Goal: Check status: Check status

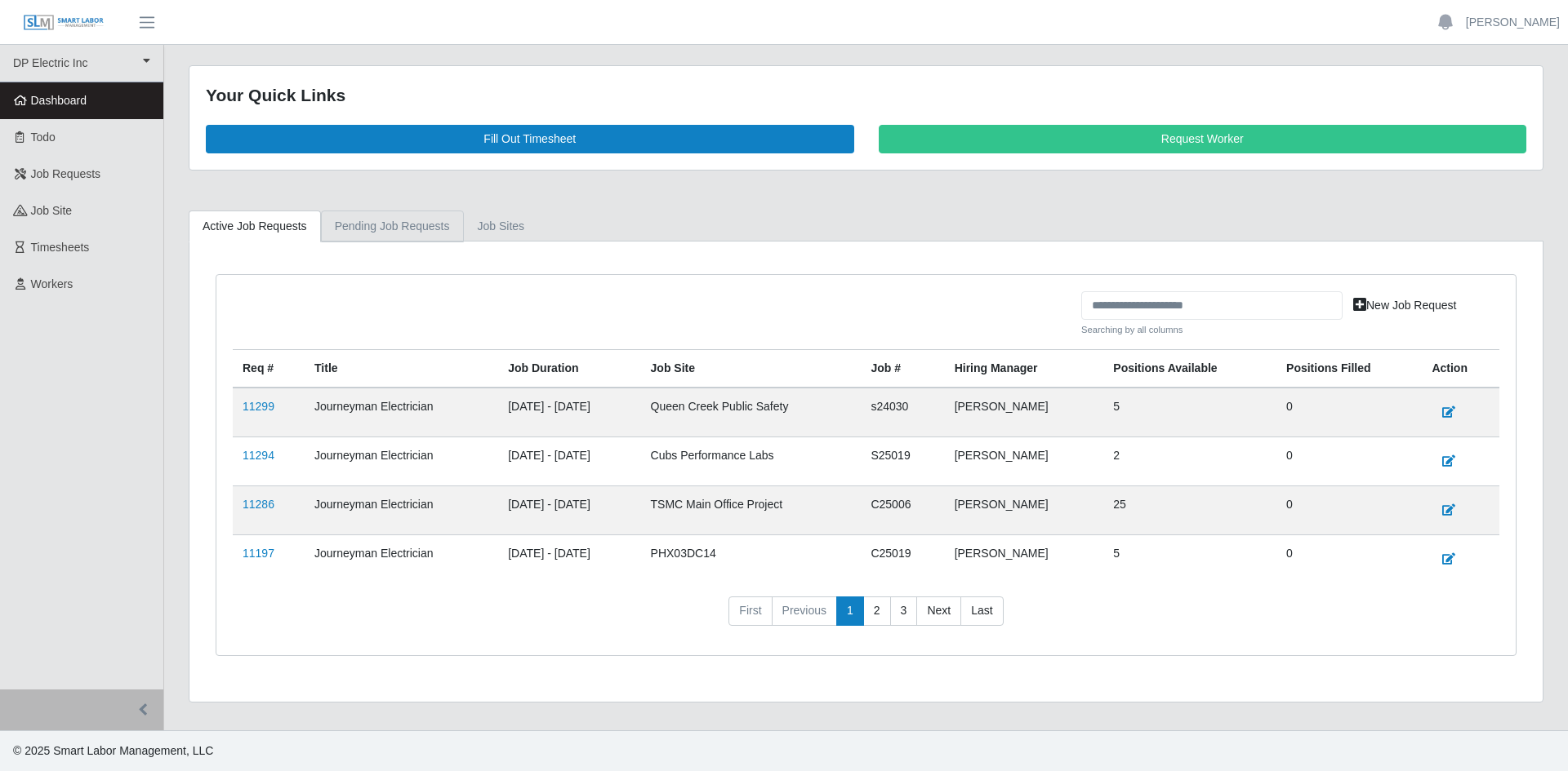
click at [440, 220] on link "Pending Job Requests" at bounding box center [393, 226] width 143 height 32
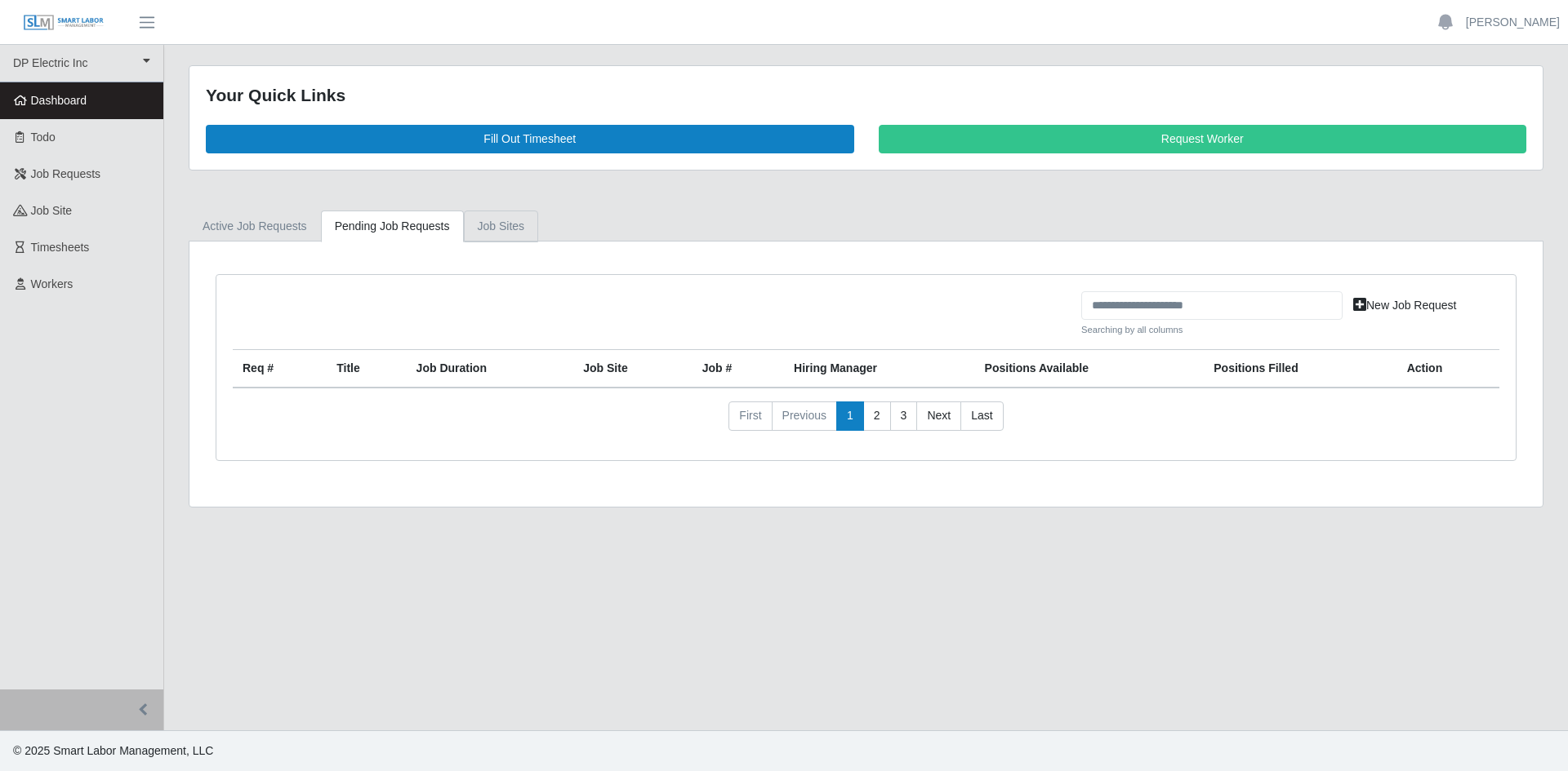
click at [499, 218] on link "job sites" at bounding box center [501, 226] width 75 height 32
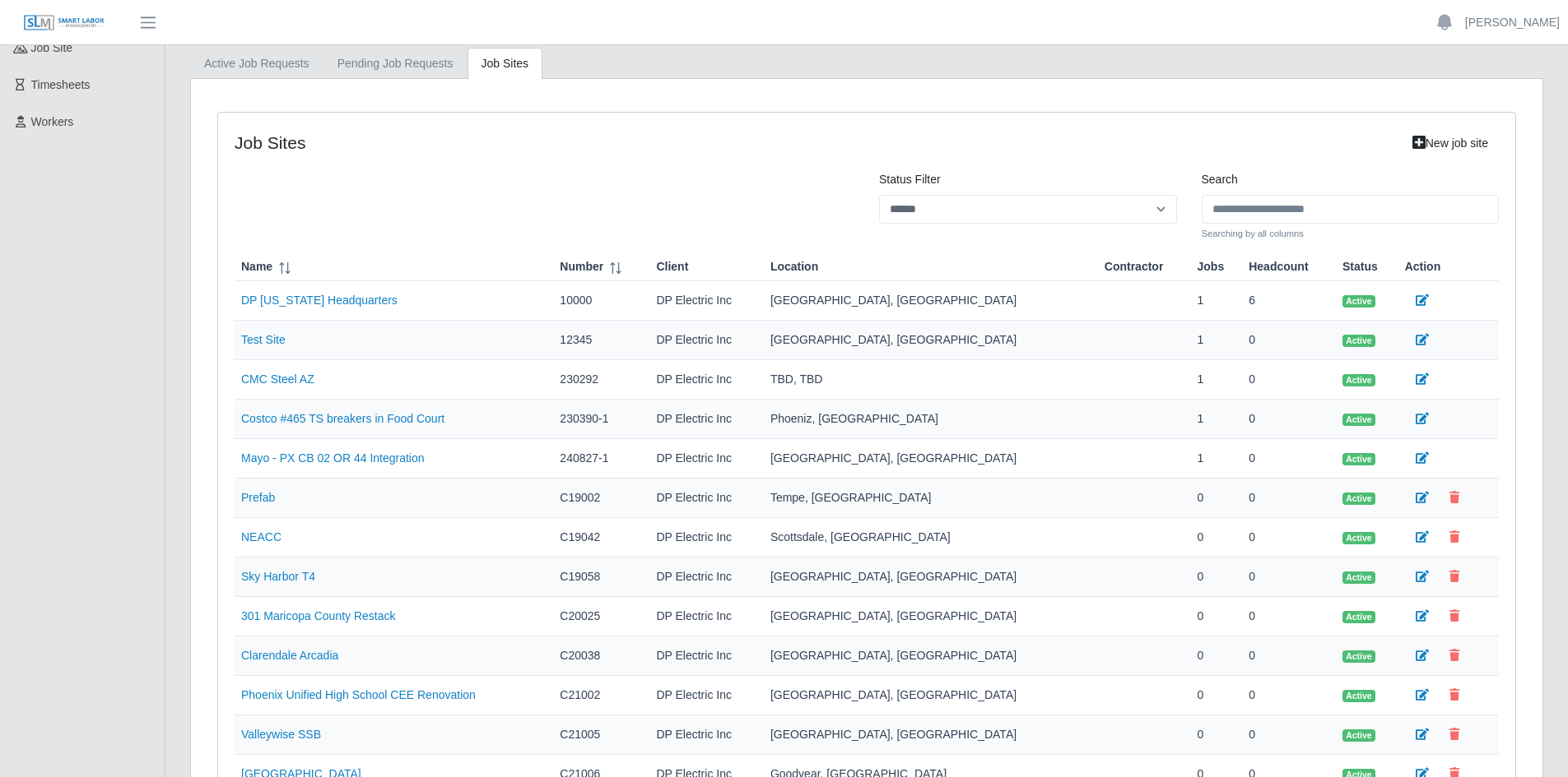
scroll to position [82, 0]
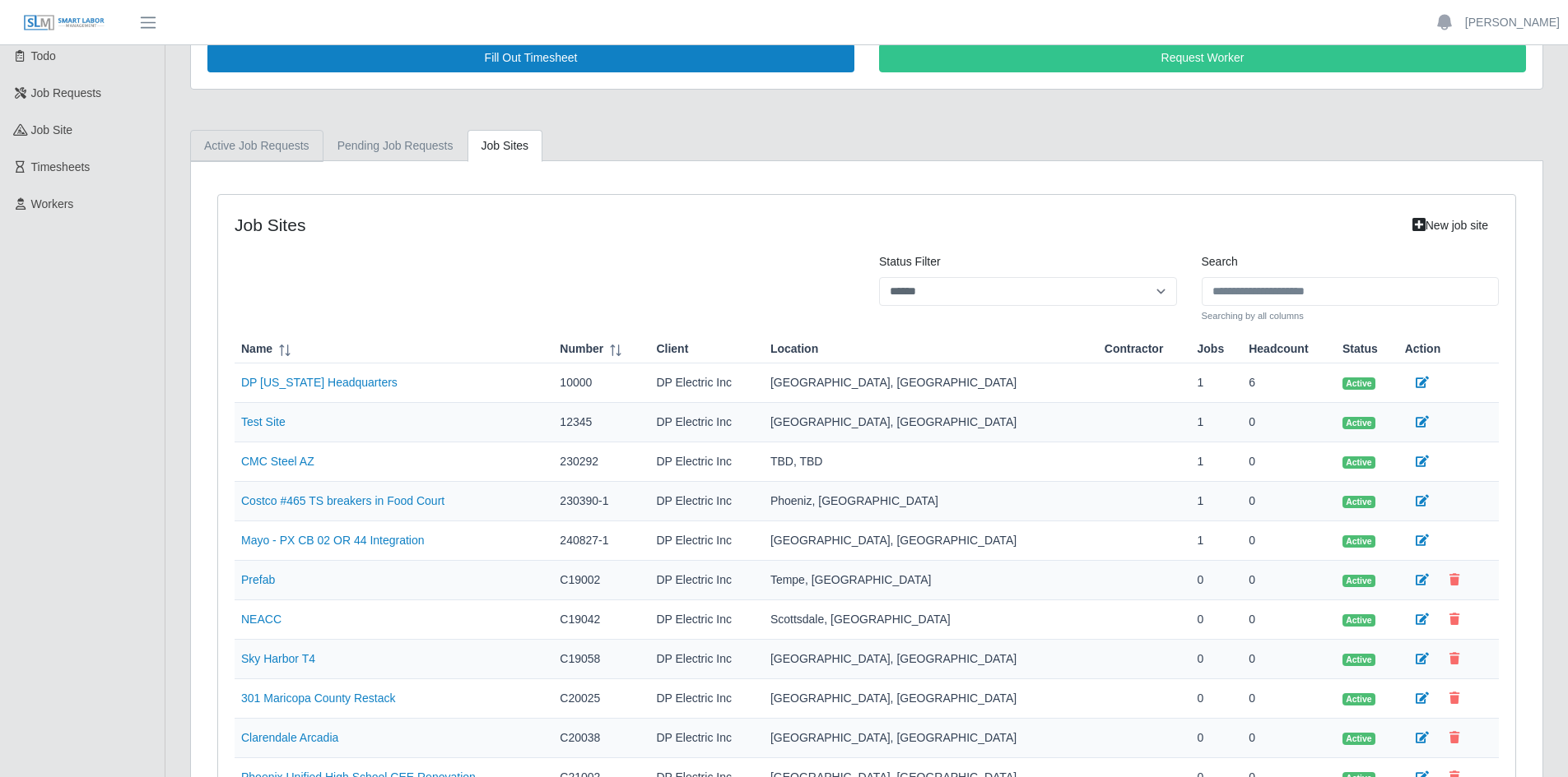
click at [278, 140] on link "Active Job Requests" at bounding box center [257, 146] width 134 height 32
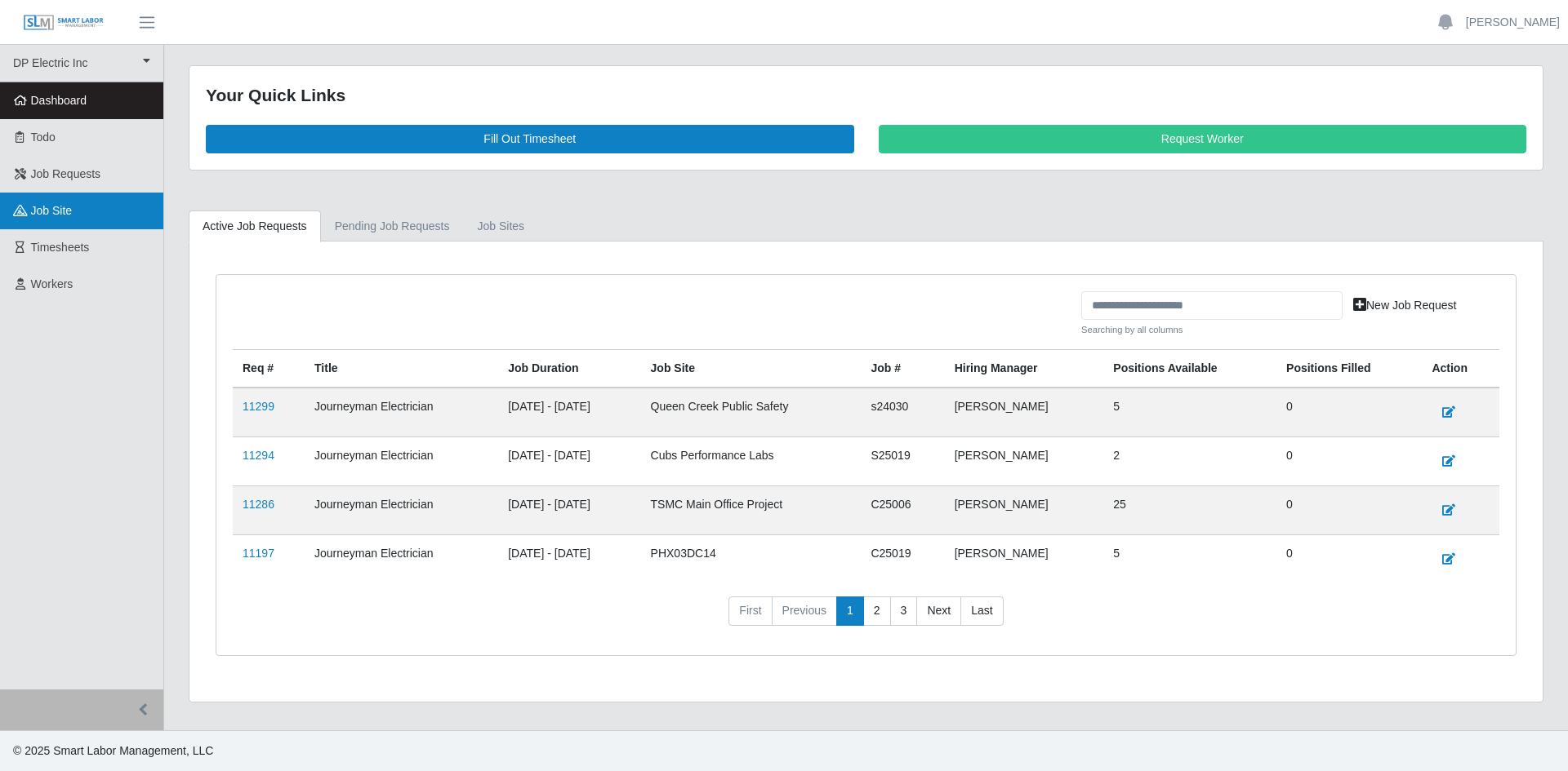
click at [80, 212] on link "job site" at bounding box center [81, 211] width 164 height 37
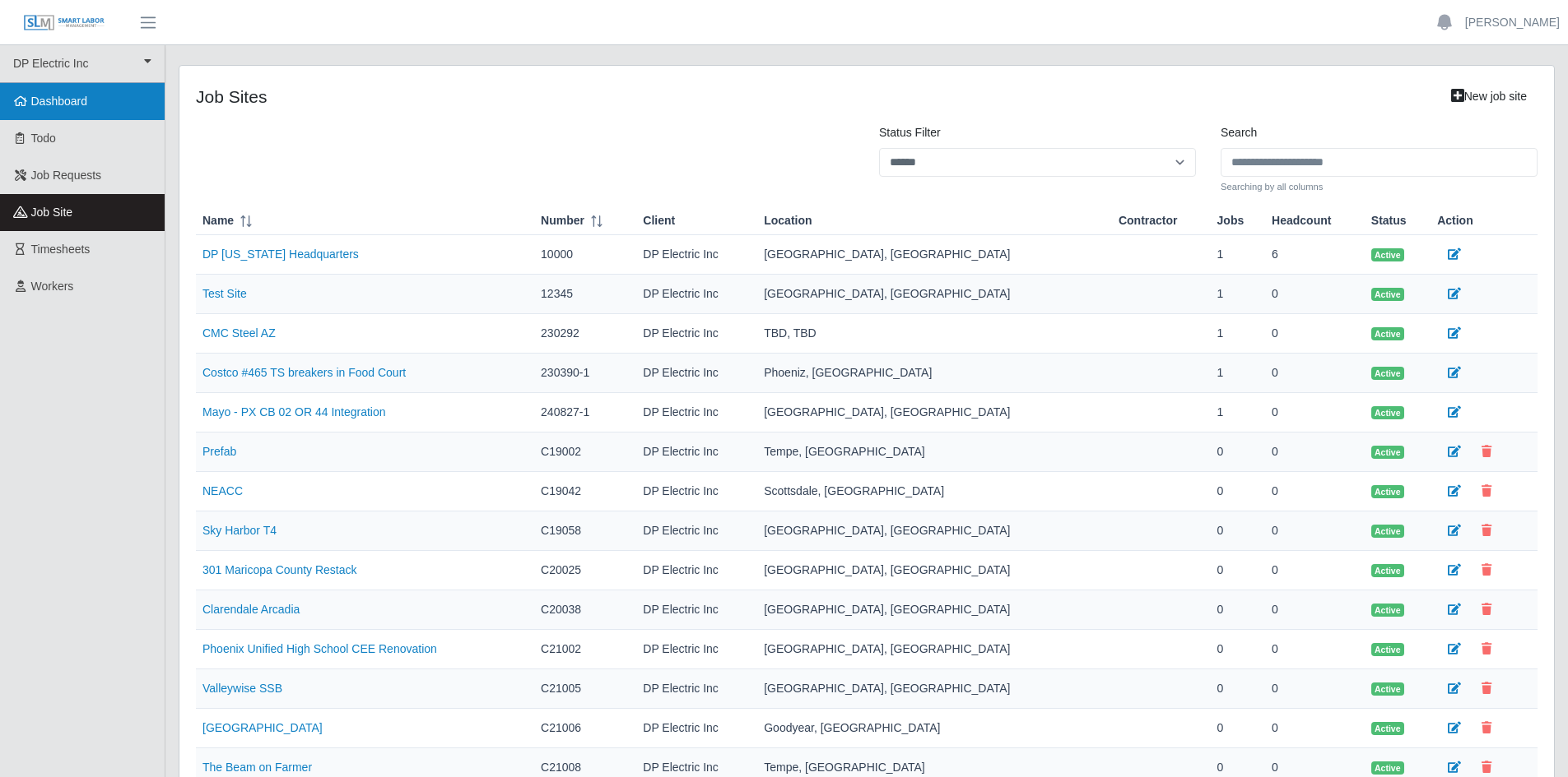
click at [72, 86] on link "Dashboard" at bounding box center [82, 102] width 165 height 37
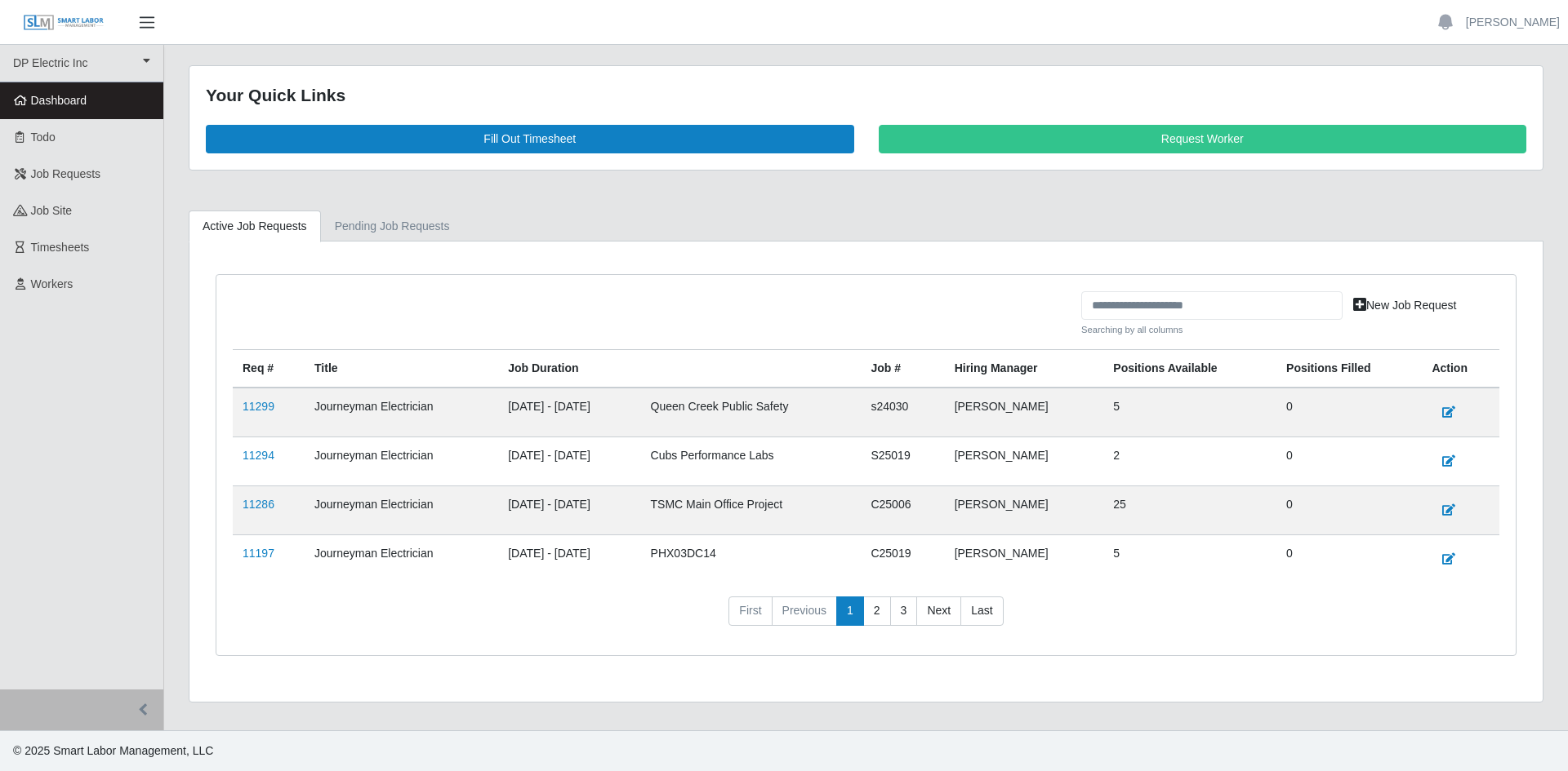
click at [154, 21] on span "button" at bounding box center [147, 22] width 21 height 19
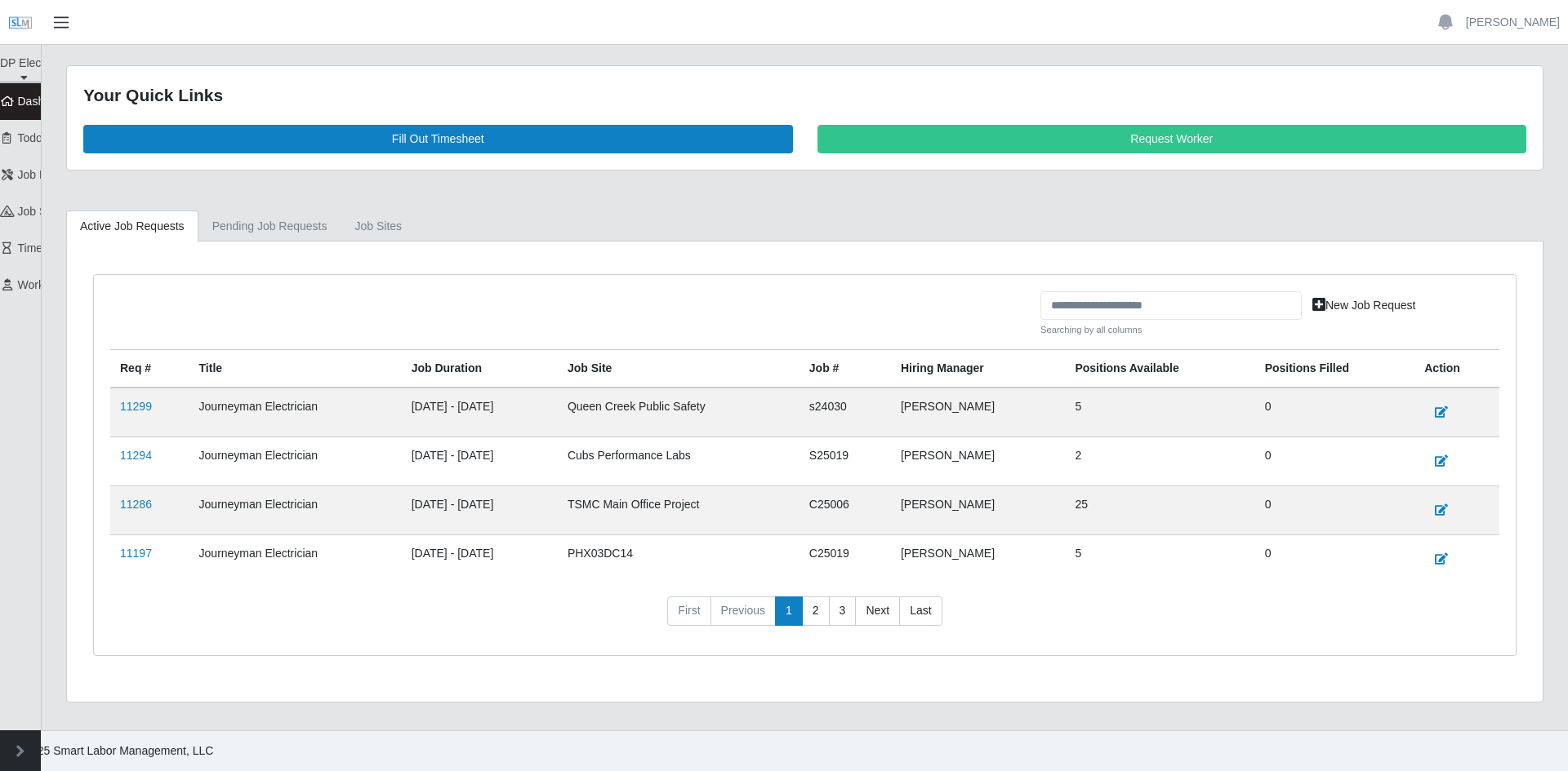
drag, startPoint x: 65, startPoint y: 23, endPoint x: 128, endPoint y: 27, distance: 63.1
click at [66, 23] on span "button" at bounding box center [61, 22] width 21 height 19
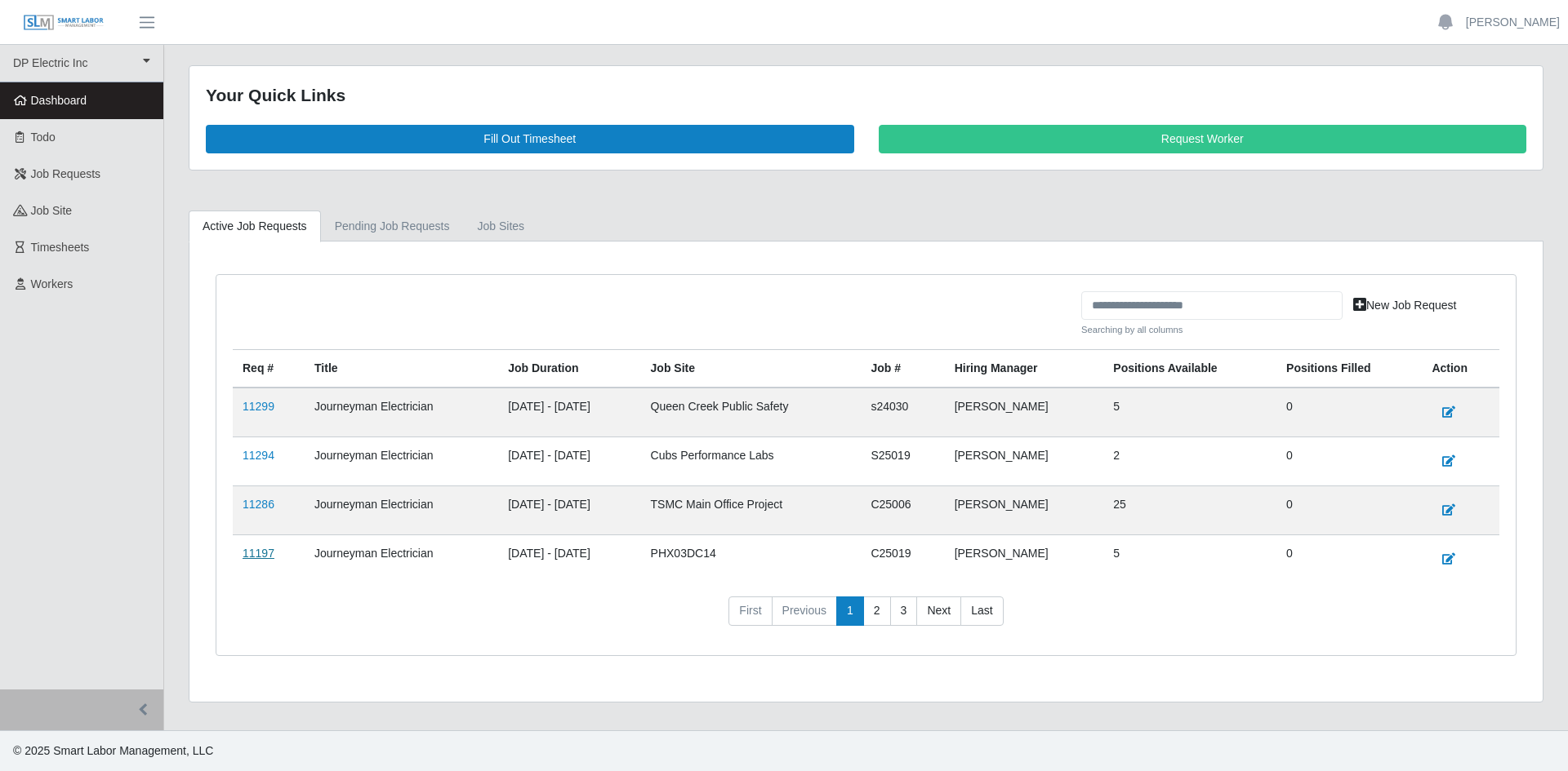
click at [250, 553] on link "11197" at bounding box center [258, 553] width 32 height 13
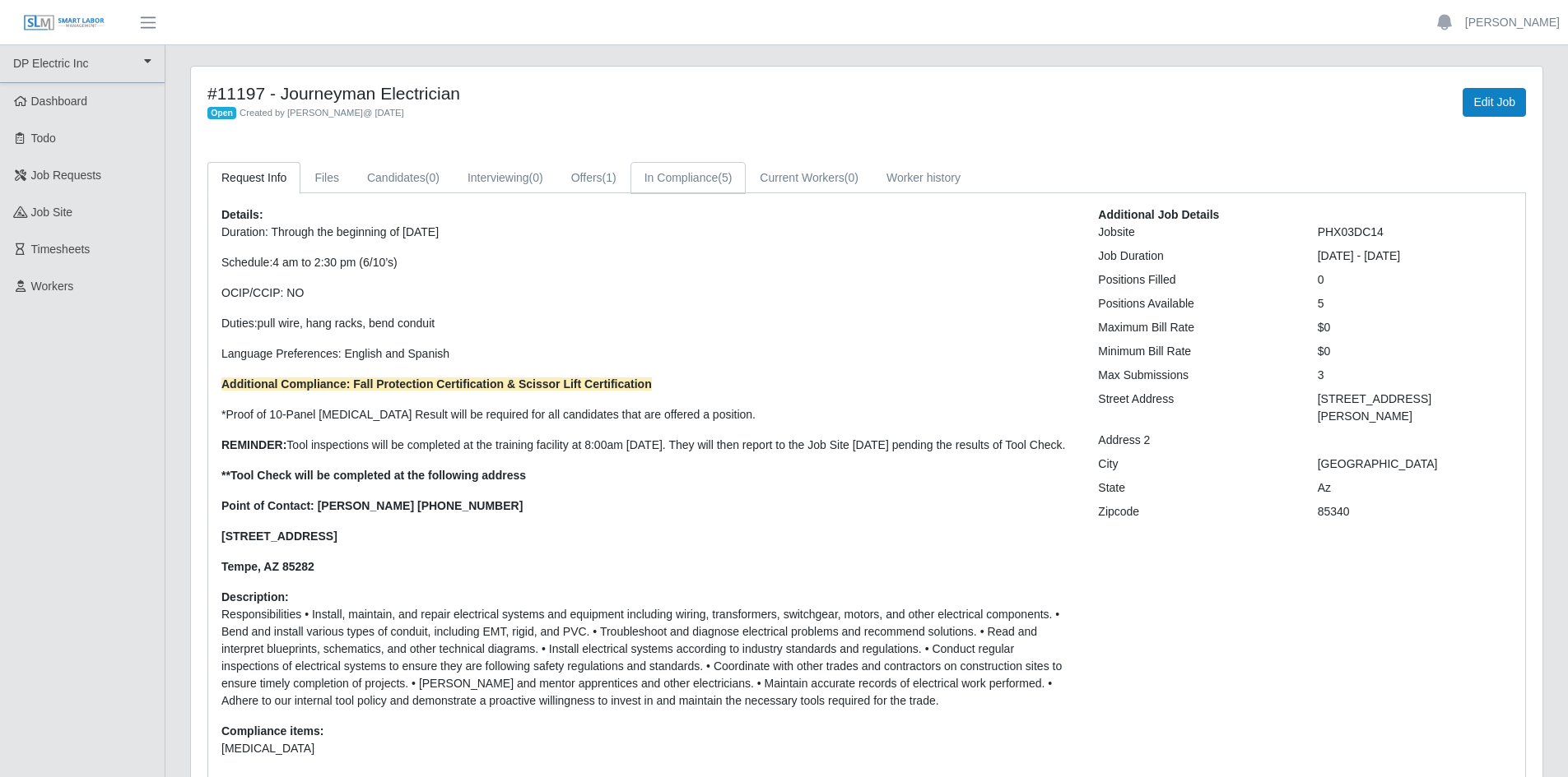
click at [696, 177] on link "In Compliance (5)" at bounding box center [688, 178] width 116 height 32
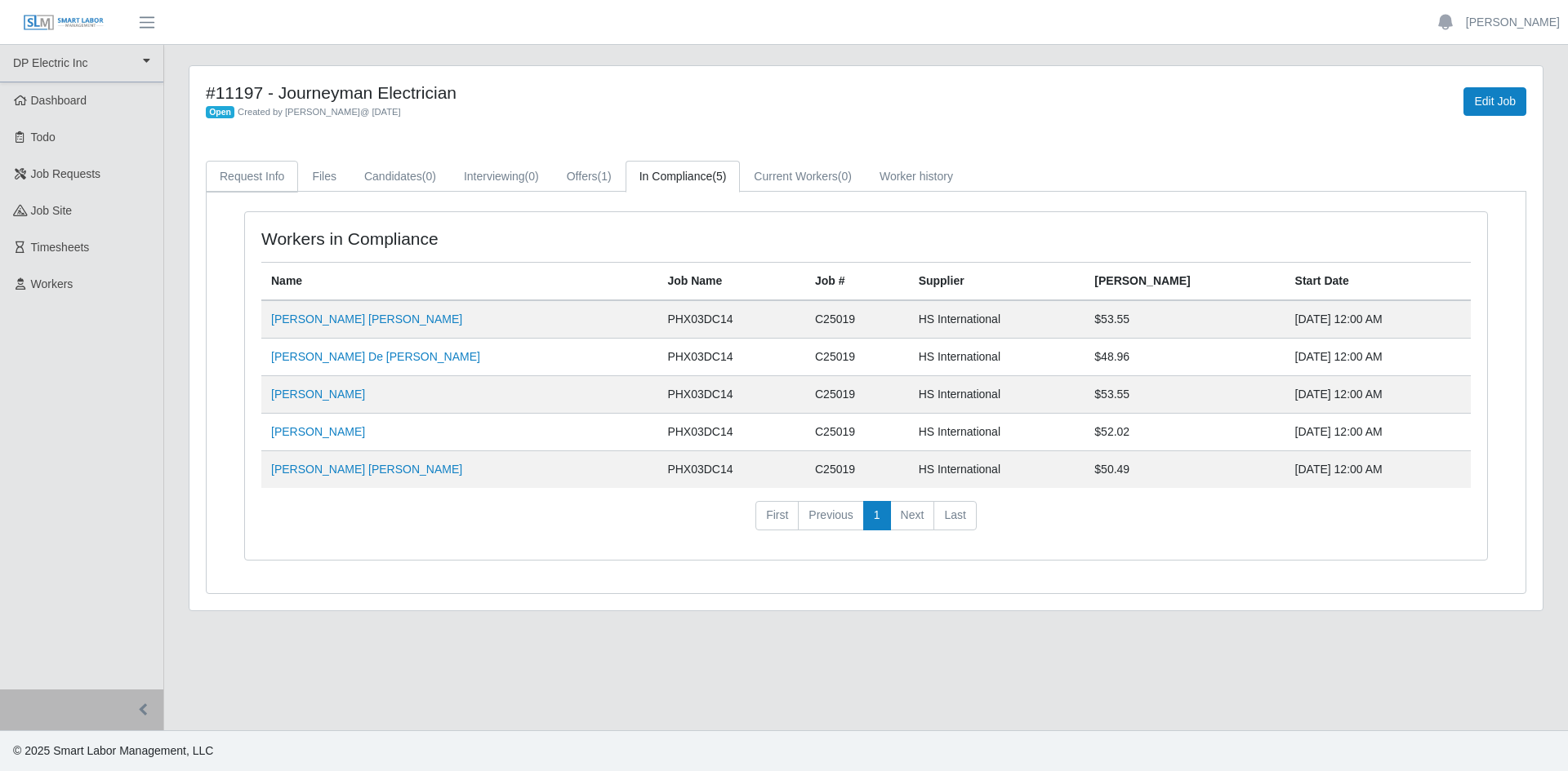
click at [268, 179] on link "Request Info" at bounding box center [252, 177] width 92 height 32
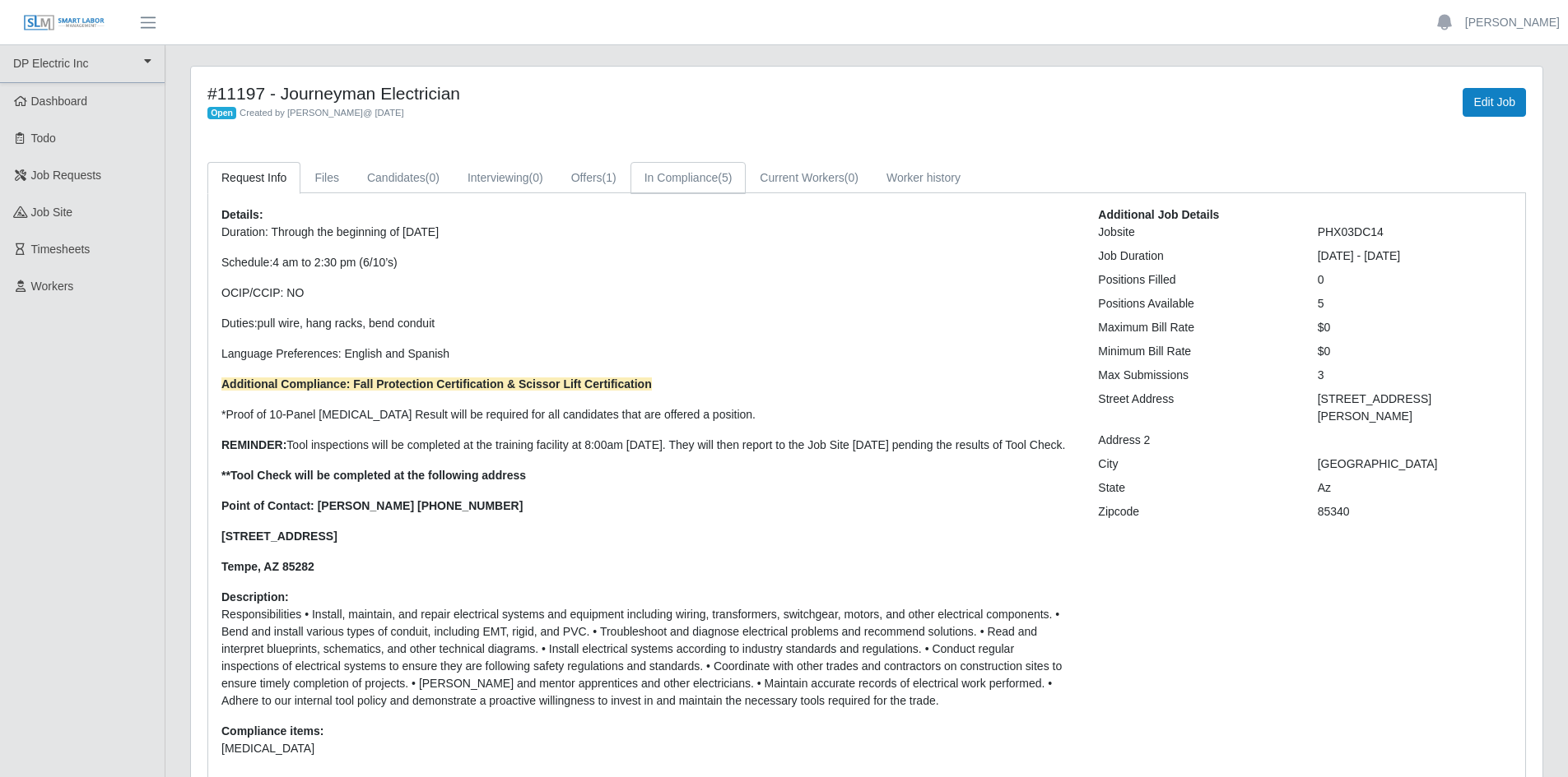
click at [718, 177] on link "In Compliance (5)" at bounding box center [688, 178] width 116 height 32
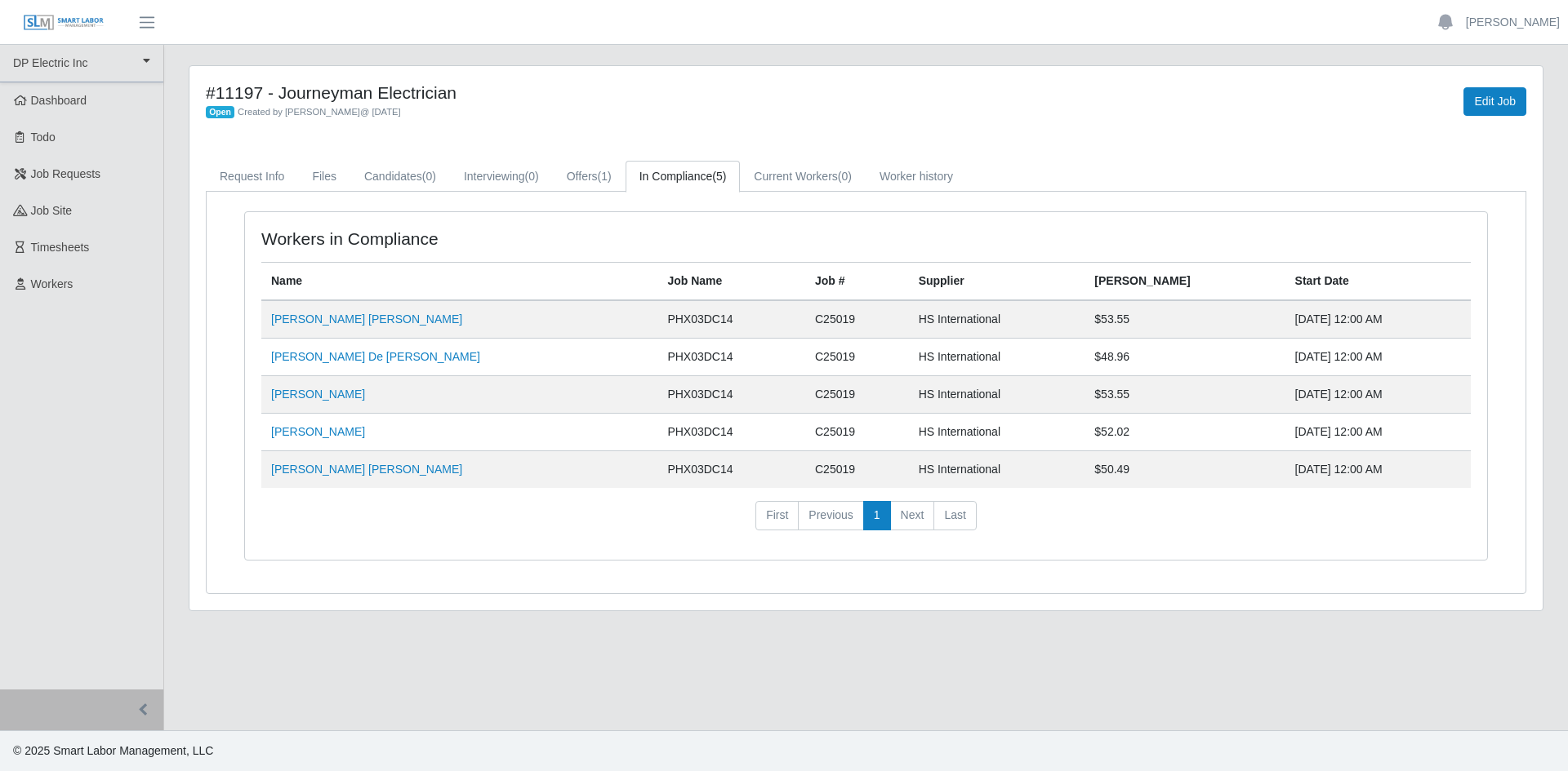
drag, startPoint x: 422, startPoint y: 323, endPoint x: 259, endPoint y: 336, distance: 163.5
click at [259, 336] on div "Workers in Compliance Name Job Name Job # Supplier [PERSON_NAME] Start Date [PE…" at bounding box center [866, 386] width 1242 height 347
click at [493, 224] on div "Workers in Compliance Name Job Name Job # Supplier [PERSON_NAME] Start Date [PE…" at bounding box center [866, 386] width 1242 height 347
click at [404, 172] on link "Candidates (0)" at bounding box center [400, 177] width 100 height 32
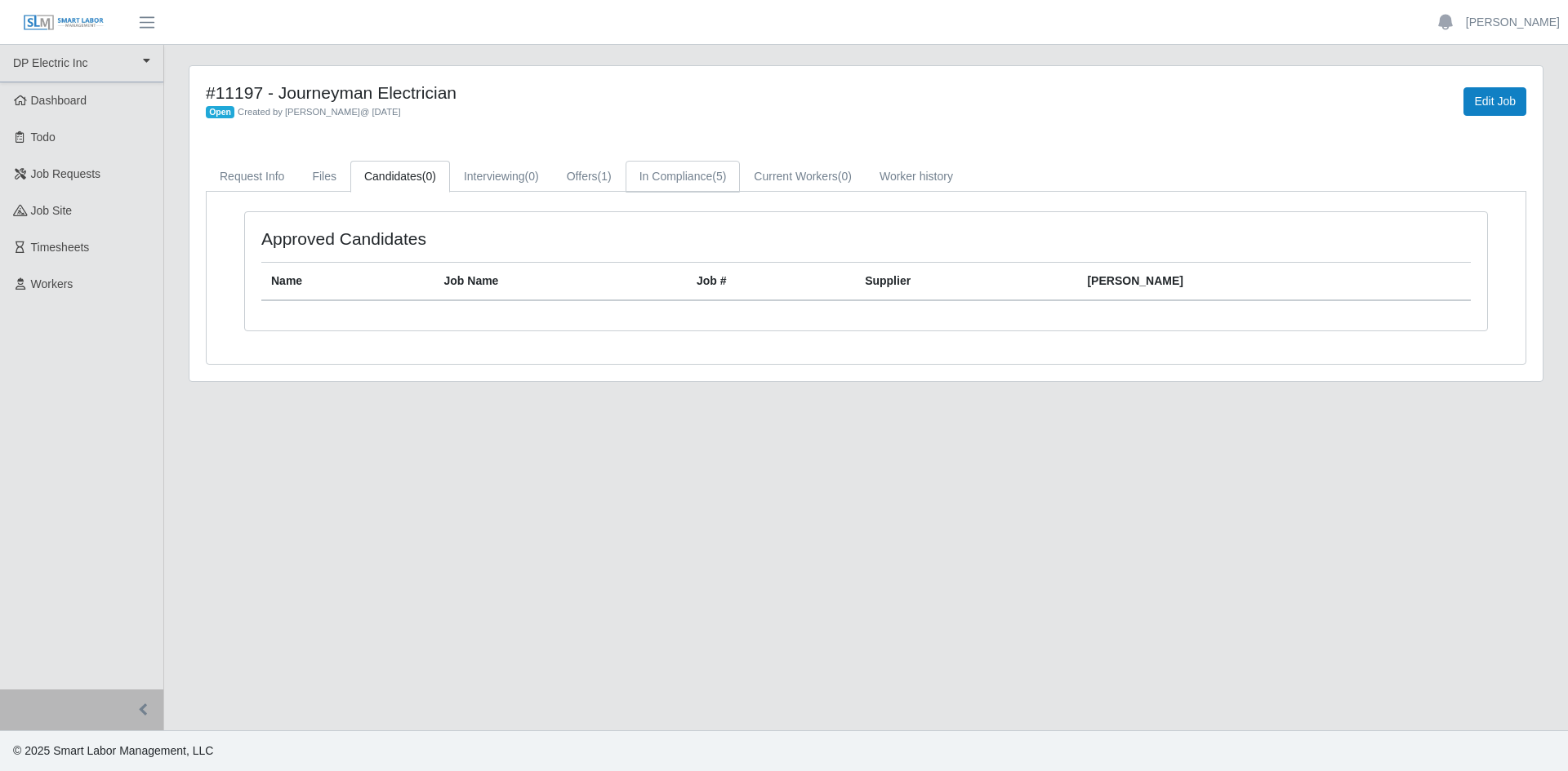
click at [685, 168] on link "In Compliance (5)" at bounding box center [683, 177] width 115 height 32
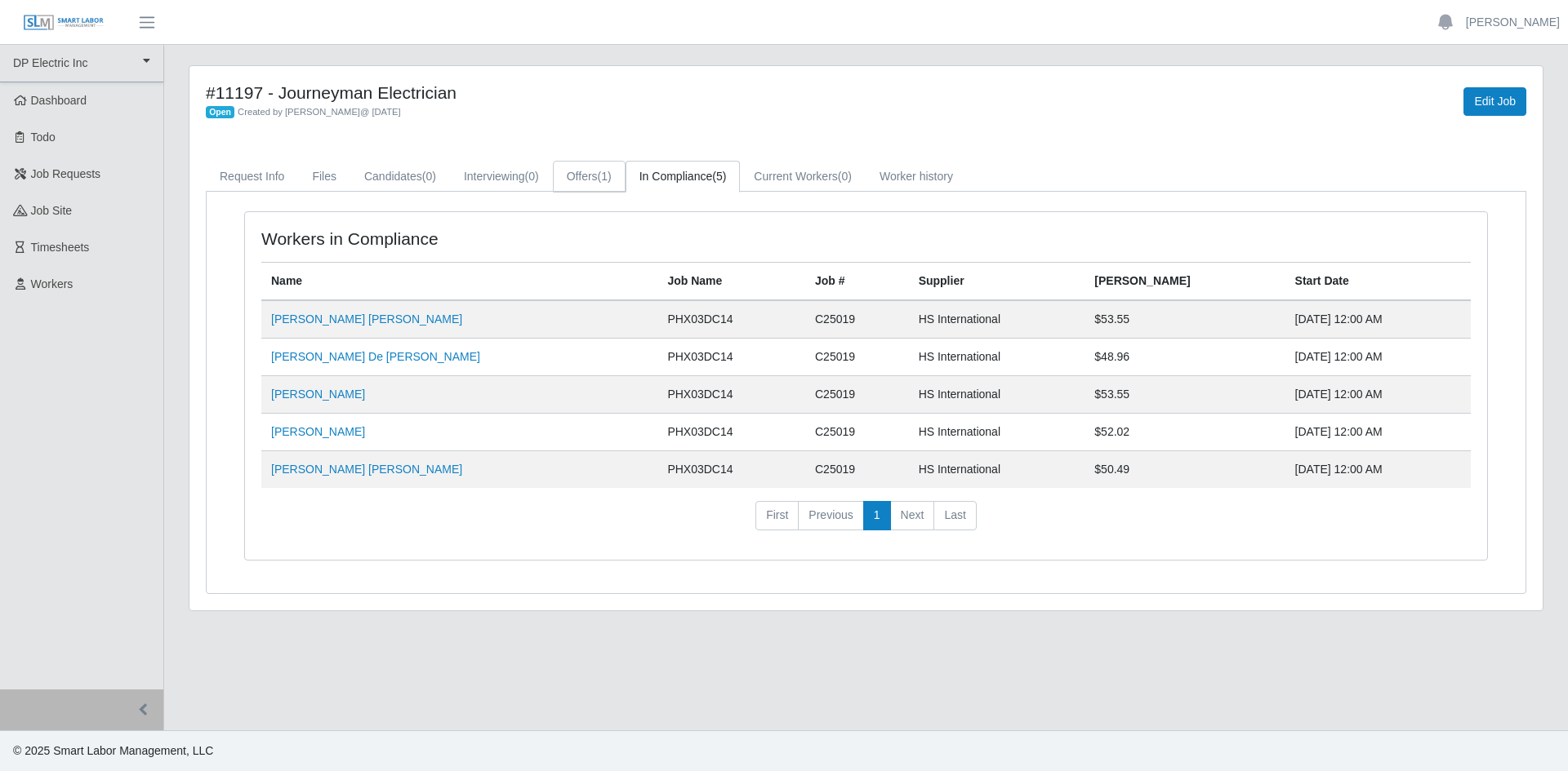
click at [572, 182] on link "Offers (1)" at bounding box center [589, 177] width 73 height 32
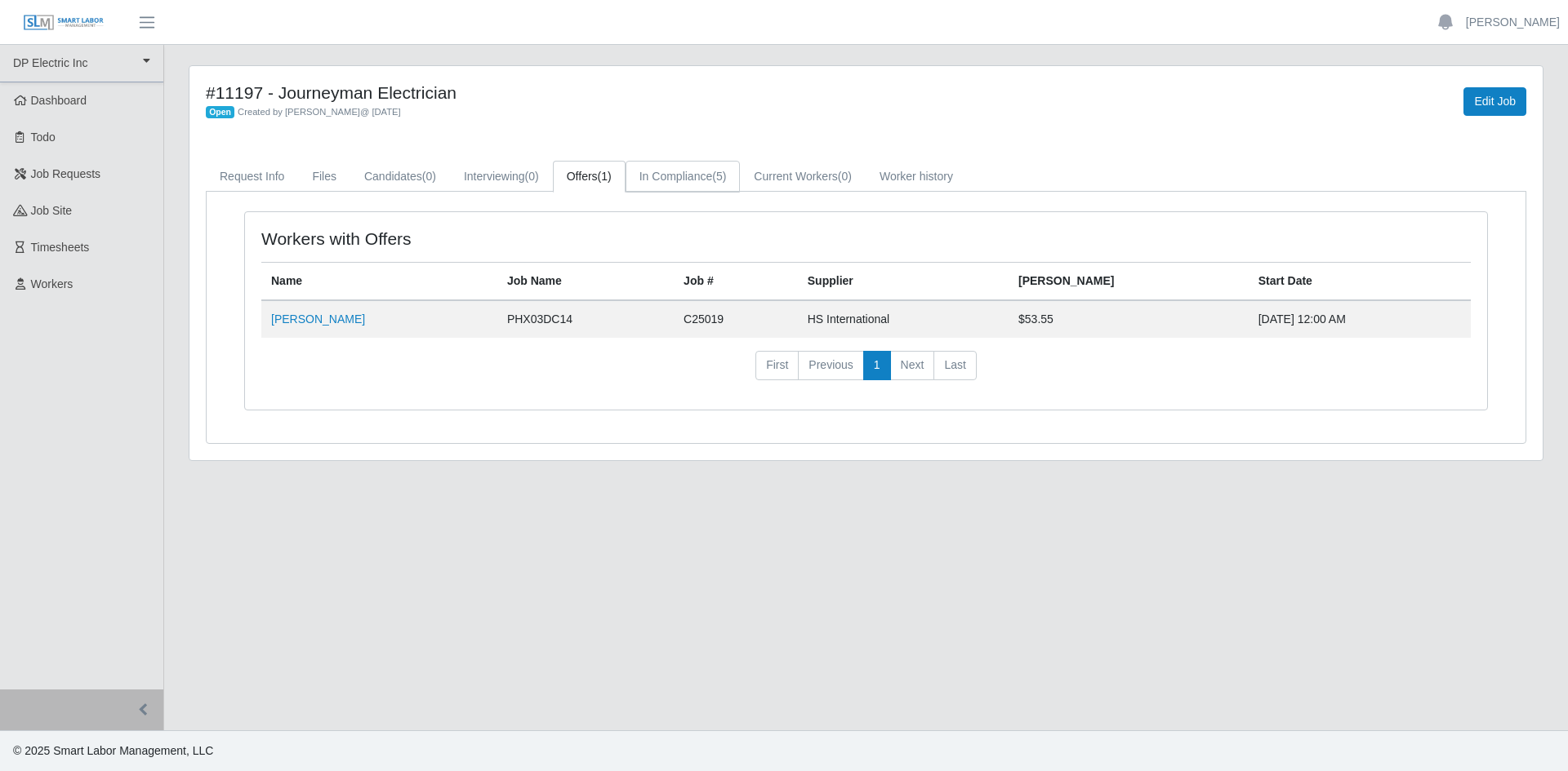
click at [654, 174] on link "In Compliance (5)" at bounding box center [683, 177] width 115 height 32
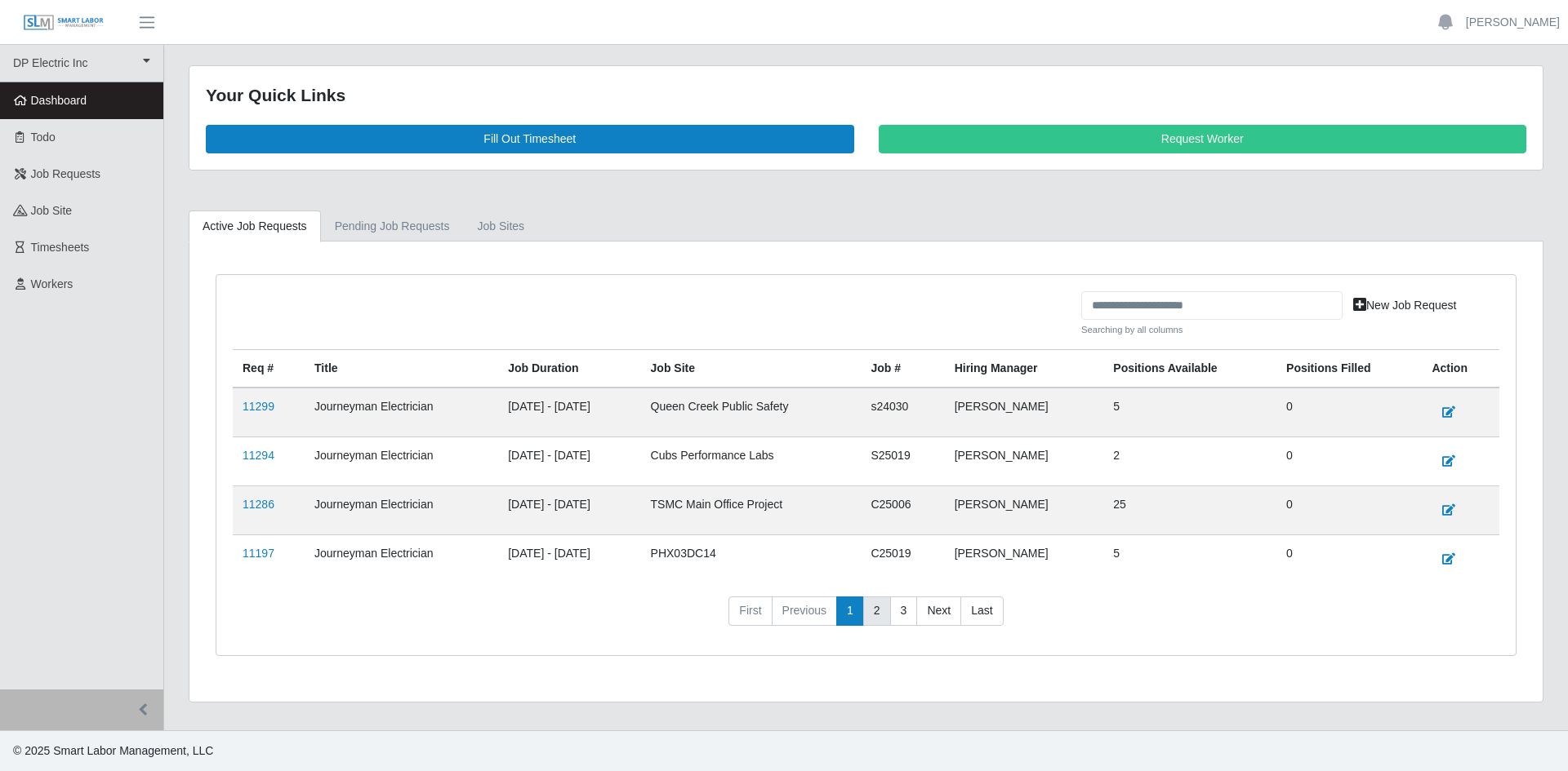
click at [867, 601] on link "2" at bounding box center [876, 611] width 27 height 29
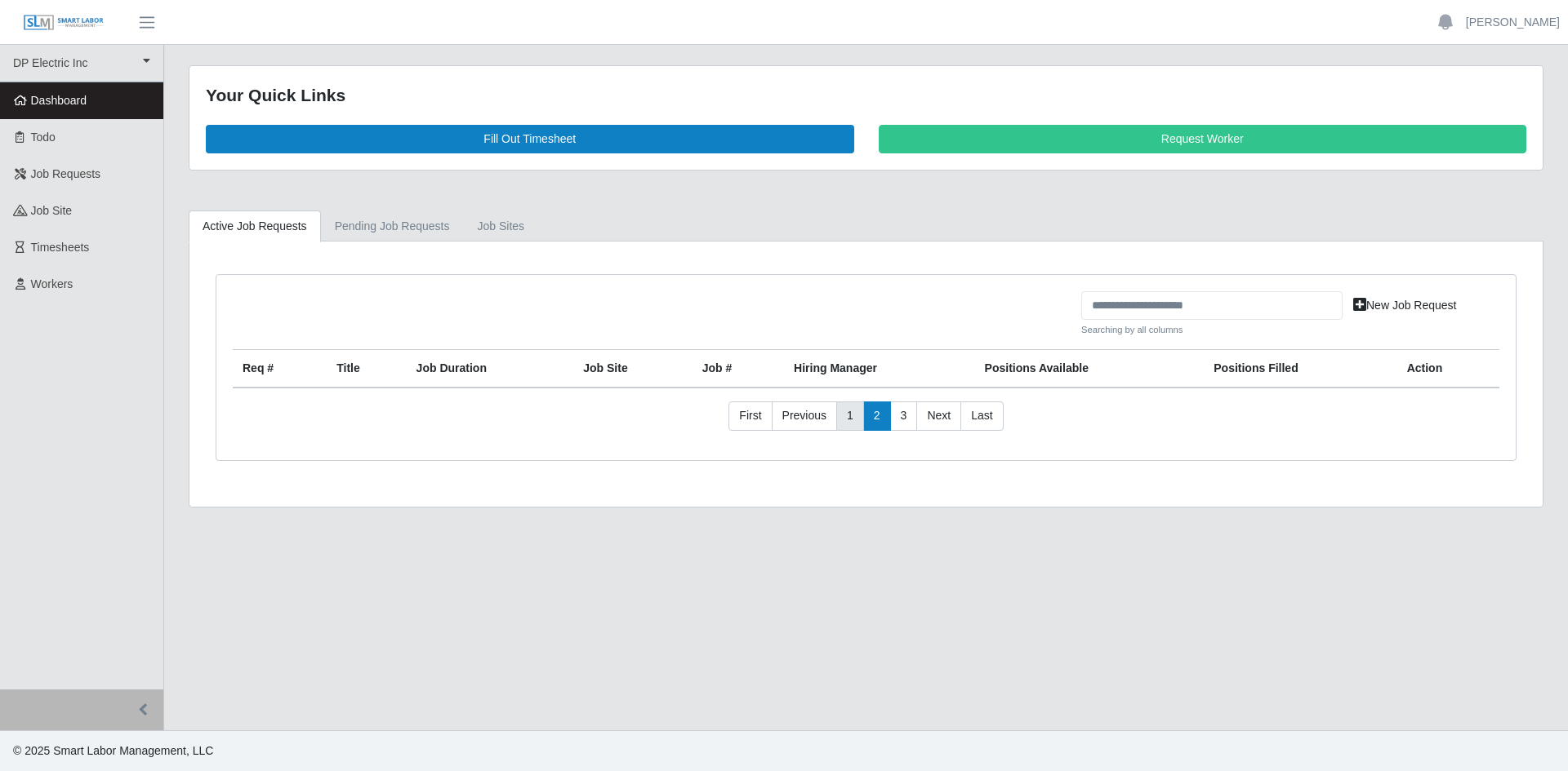
click at [844, 405] on link "1" at bounding box center [849, 416] width 27 height 29
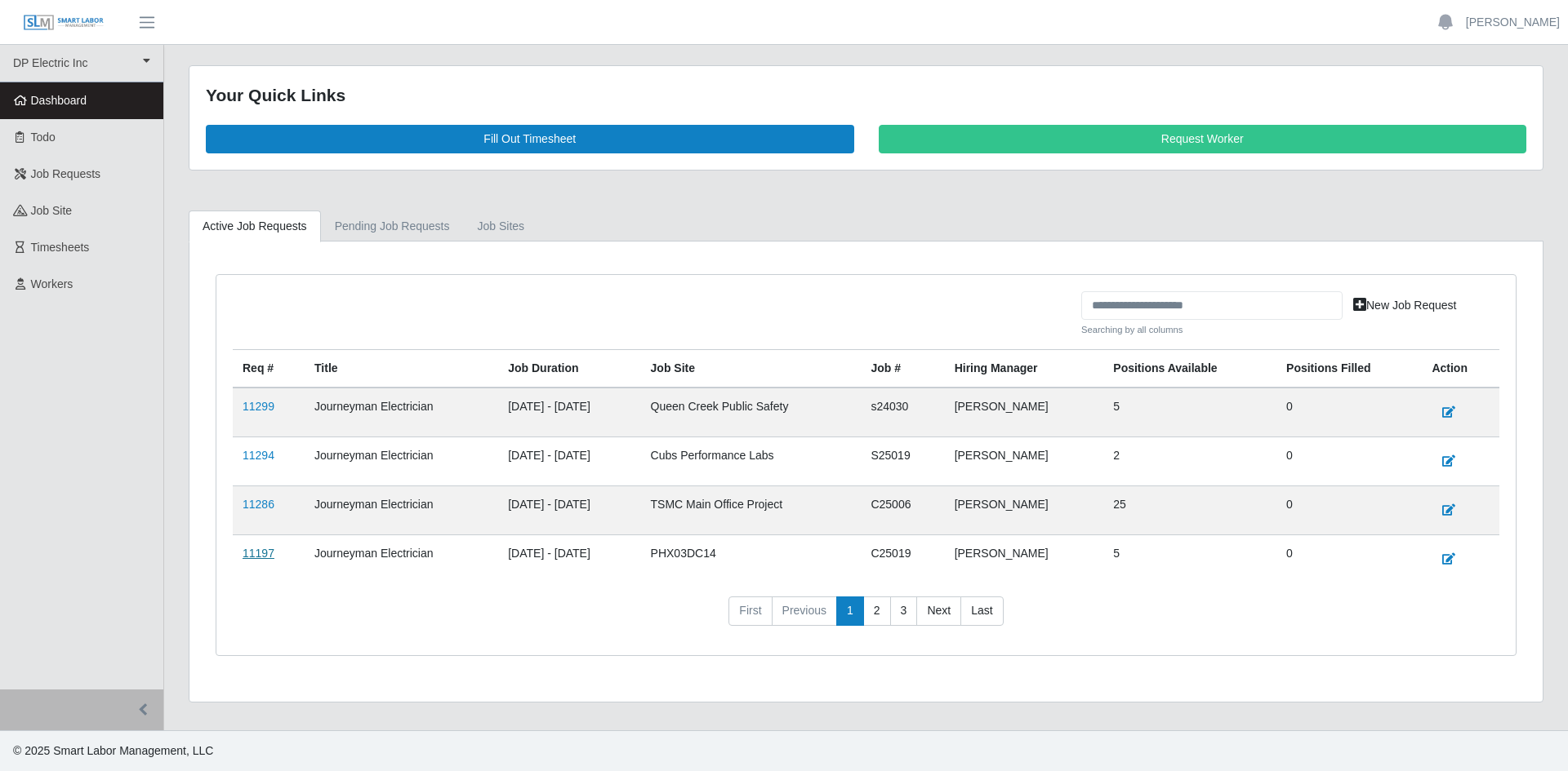
click at [256, 553] on link "11197" at bounding box center [258, 553] width 32 height 13
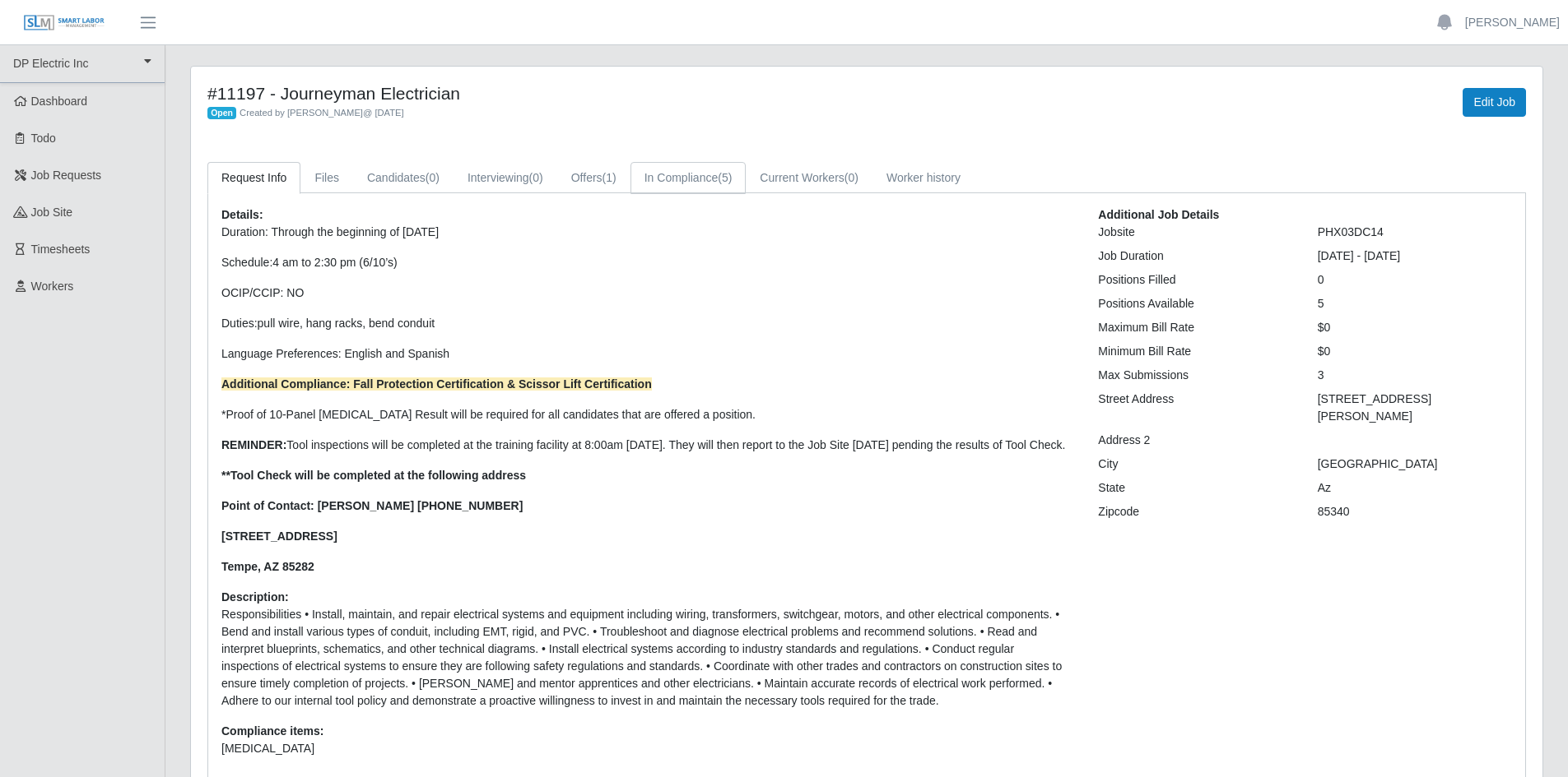
click at [719, 189] on link "In Compliance (5)" at bounding box center [688, 178] width 116 height 32
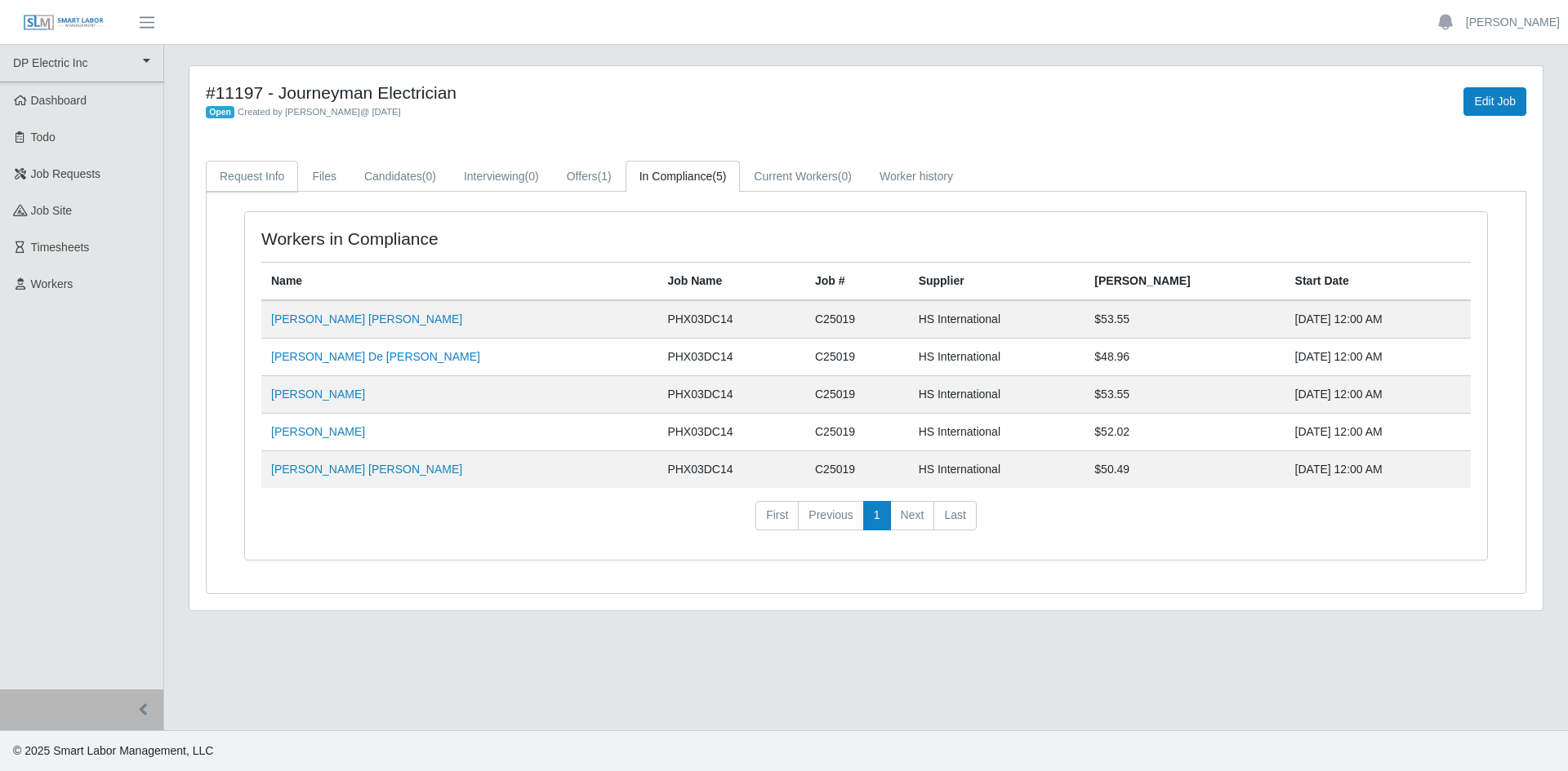
click at [252, 175] on link "Request Info" at bounding box center [252, 177] width 92 height 32
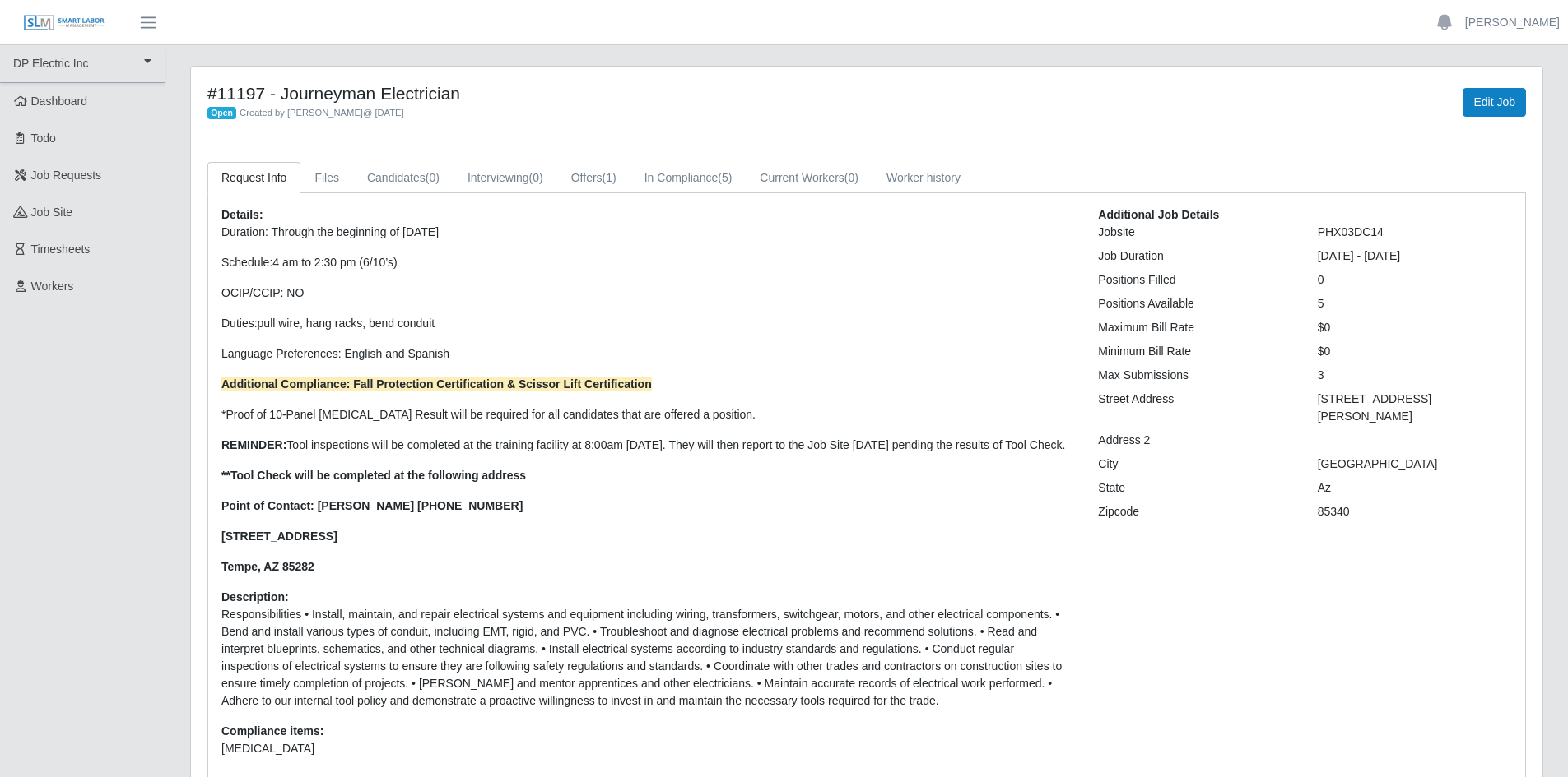
click at [624, 477] on p "Duration: Through the beginning of [DATE] Schedule: 4 am to 2:30 pm (6/10’s) OC…" at bounding box center [647, 399] width 852 height 352
click at [693, 172] on link "In Compliance (5)" at bounding box center [688, 178] width 116 height 32
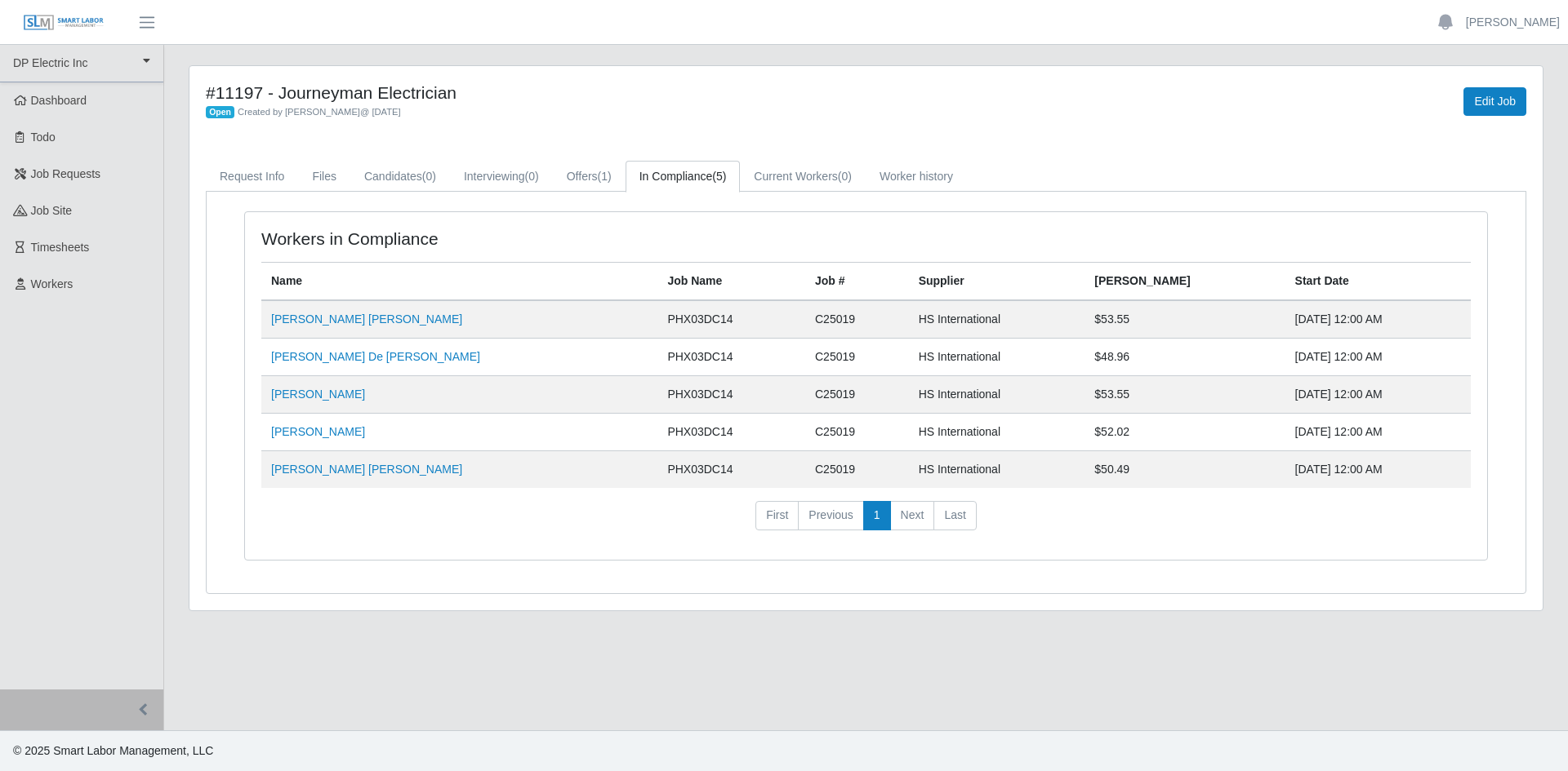
drag, startPoint x: 419, startPoint y: 318, endPoint x: 300, endPoint y: 328, distance: 119.4
click at [300, 328] on td "[PERSON_NAME] [PERSON_NAME]" at bounding box center [459, 319] width 396 height 38
copy link "[PERSON_NAME]"
click at [409, 395] on td "[PERSON_NAME]" at bounding box center [459, 395] width 396 height 37
